Goal: Transaction & Acquisition: Purchase product/service

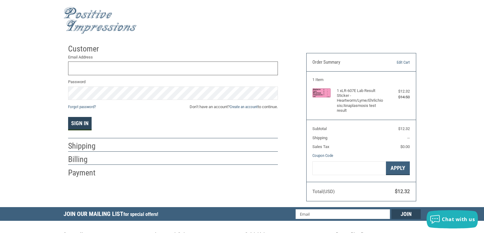
type input "[EMAIL_ADDRESS][DOMAIN_NAME]"
click at [79, 121] on button "Sign In" at bounding box center [79, 123] width 23 height 13
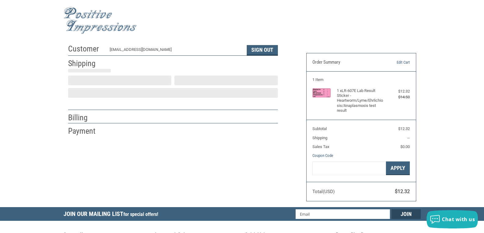
scroll to position [9, 0]
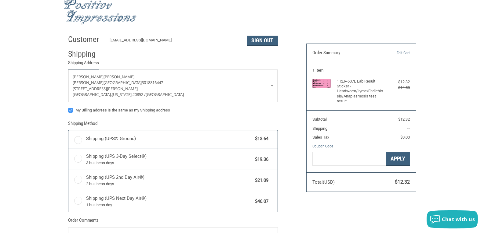
radio input "true"
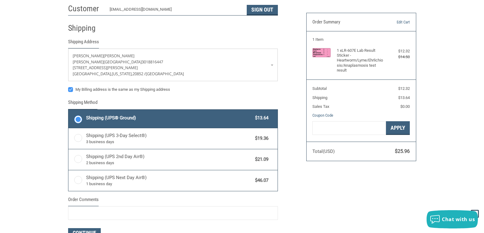
scroll to position [0, 0]
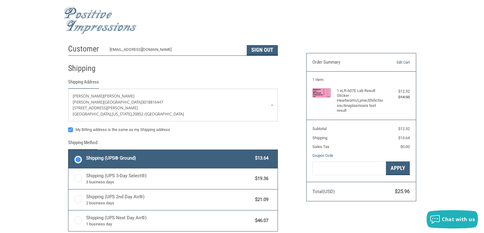
click at [81, 50] on h2 "Customer" at bounding box center [86, 49] width 36 height 10
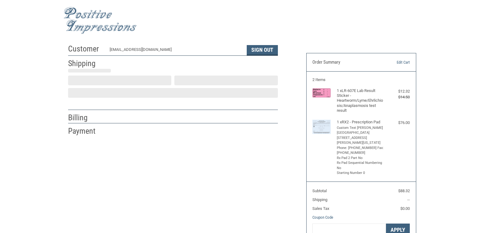
scroll to position [9, 0]
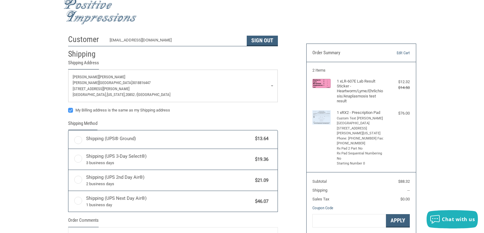
radio input "true"
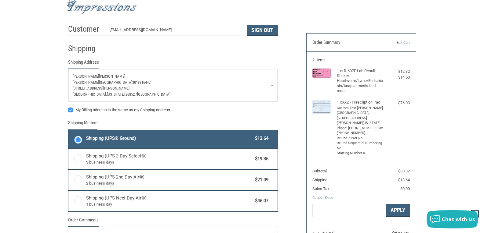
scroll to position [0, 0]
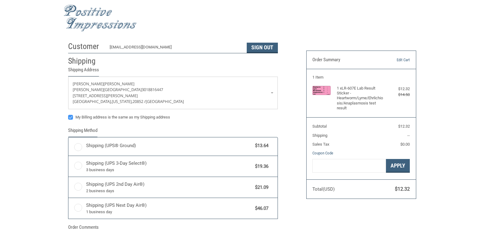
scroll to position [9, 0]
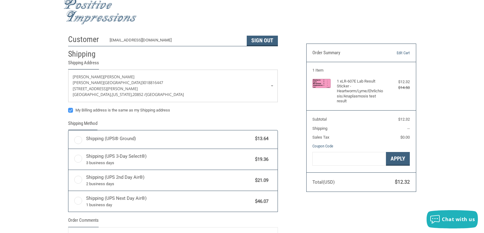
radio input "true"
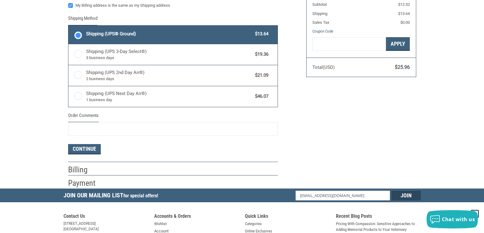
scroll to position [132, 0]
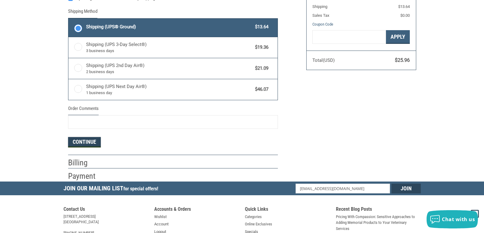
click at [73, 140] on button "Continue" at bounding box center [84, 142] width 33 height 10
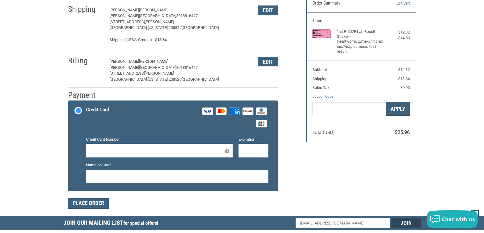
scroll to position [90, 0]
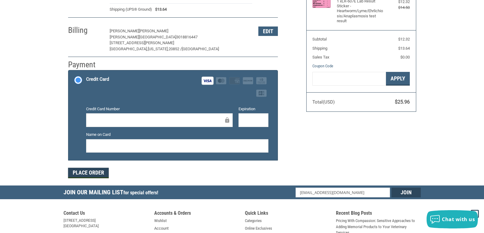
click at [99, 173] on button "Place Order" at bounding box center [88, 173] width 41 height 10
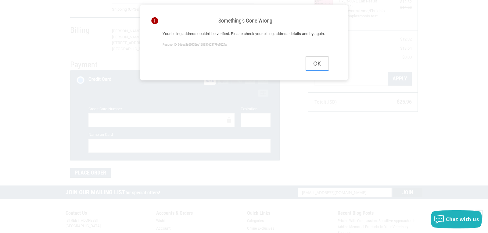
click at [316, 70] on button "Ok" at bounding box center [317, 64] width 23 height 14
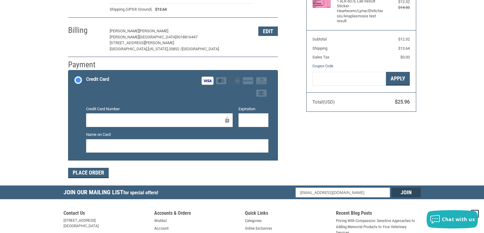
click at [147, 100] on label "Credit Card Visa Master Amex Discover Diners Club JCB" at bounding box center [172, 86] width 209 height 33
click at [69, 71] on input "Credit Card Visa Master Amex Discover Diners Club JCB" at bounding box center [68, 71] width 0 height 0
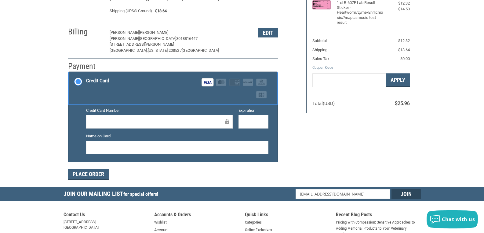
scroll to position [92, 0]
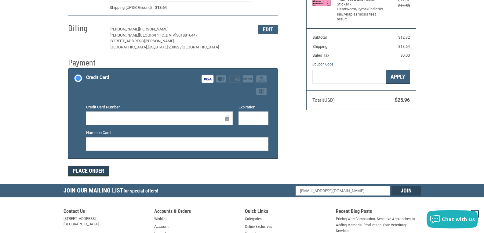
click at [81, 172] on button "Place Order" at bounding box center [88, 171] width 41 height 10
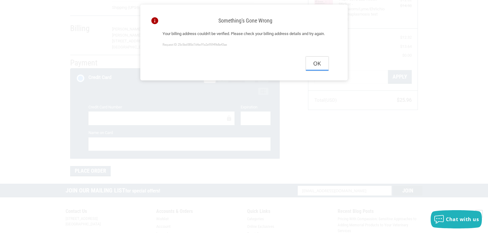
click at [317, 70] on button "Ok" at bounding box center [317, 64] width 23 height 14
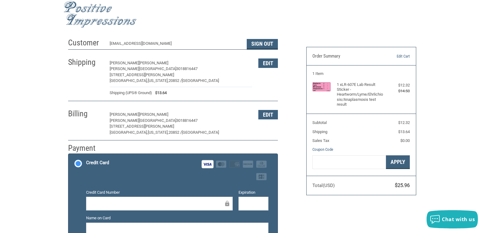
scroll to position [0, 0]
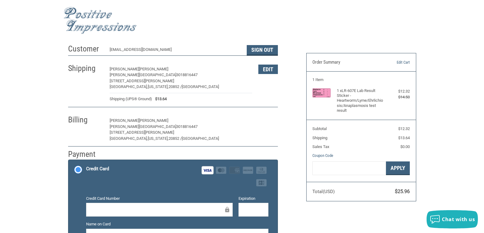
click at [259, 120] on button "Edit" at bounding box center [268, 120] width 20 height 9
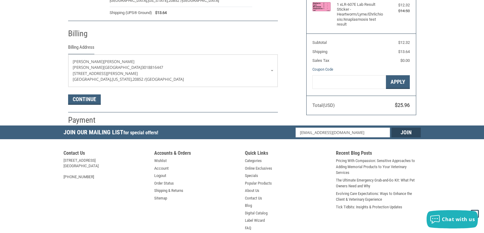
scroll to position [108, 0]
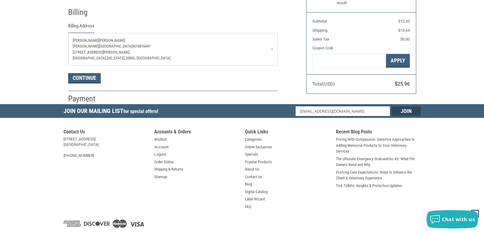
click at [158, 55] on p "[STREET_ADDRESS][PERSON_NAME]" at bounding box center [173, 52] width 200 height 6
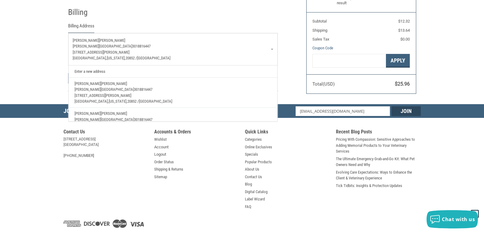
click at [98, 73] on link "Enter a new address" at bounding box center [172, 72] width 203 height 12
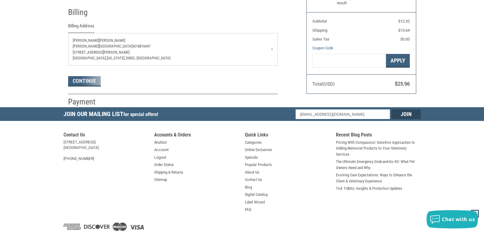
select select "US"
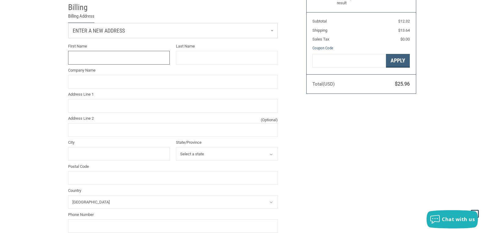
click at [114, 58] on input "First Name" at bounding box center [119, 58] width 102 height 14
type input "JODI"
click at [182, 61] on input "Last Name" at bounding box center [227, 58] width 102 height 14
type input "JAFFE"
click at [107, 106] on input "Address Line 1" at bounding box center [173, 106] width 210 height 14
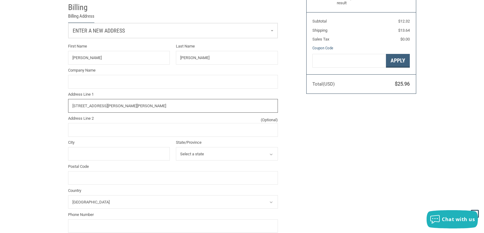
type input "17337 MOSS SIDE LANE"
click at [103, 155] on input "City" at bounding box center [119, 154] width 102 height 14
type input "OLNEY"
click at [197, 156] on select "Select a state Alabama Alaska American Samoa Arizona Arkansas Armed Forces Amer…" at bounding box center [227, 154] width 102 height 14
select select "MD"
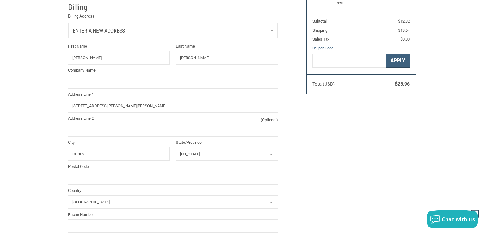
click at [176, 148] on select "Select a state Alabama Alaska American Samoa Arizona Arkansas Armed Forces Amer…" at bounding box center [227, 154] width 102 height 14
click at [103, 180] on input "Postal Code" at bounding box center [173, 178] width 210 height 14
type input "20832"
click at [358, 167] on div "Customer Montgomeryanimalhospital@gmail.com Sign Out Shipping Jodi Jaffe Montgo…" at bounding box center [241, 111] width 357 height 357
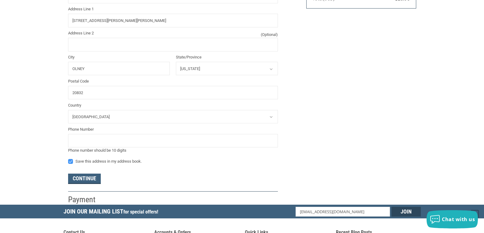
scroll to position [199, 0]
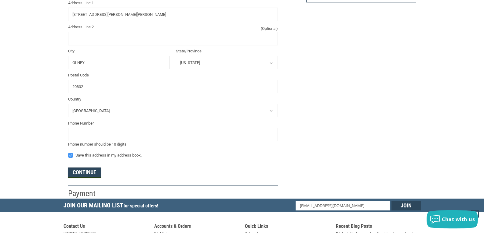
click at [81, 173] on button "Continue" at bounding box center [84, 173] width 33 height 10
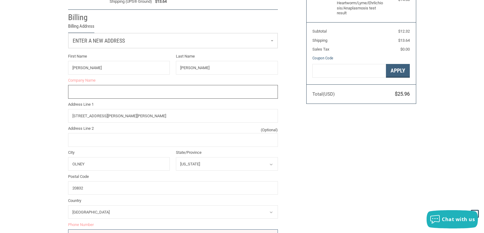
scroll to position [70, 0]
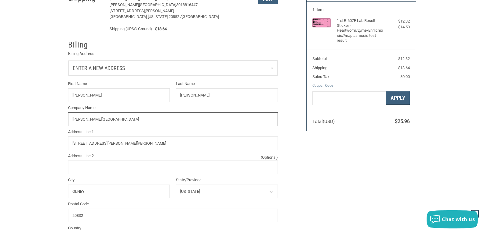
type input "MONTGOMERY ANIMAL HOSPITAL"
click at [295, 172] on div "Customer Montgomeryanimalhospital@gmail.com Sign Out Shipping Jodi Jaffe Montgo…" at bounding box center [182, 149] width 238 height 357
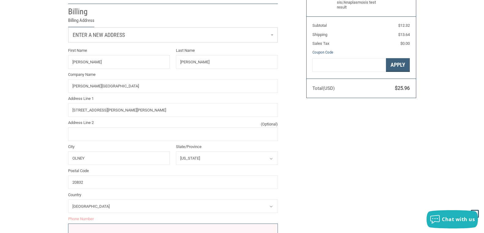
scroll to position [192, 0]
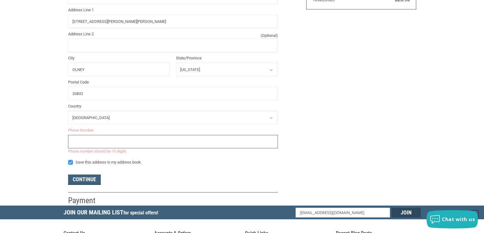
click at [92, 141] on input "tel" at bounding box center [173, 142] width 210 height 14
type input "3018816447"
click at [157, 180] on div "Continue" at bounding box center [173, 180] width 210 height 10
click at [94, 181] on button "Continue" at bounding box center [84, 180] width 33 height 10
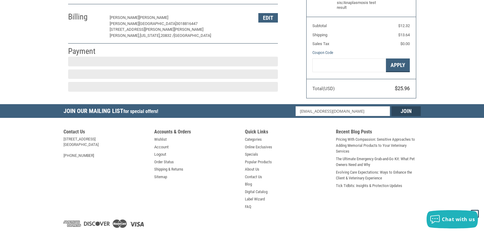
scroll to position [100, 0]
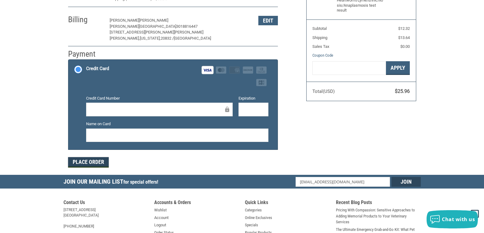
click at [85, 164] on button "Place Order" at bounding box center [88, 162] width 41 height 10
